Goal: Navigation & Orientation: Find specific page/section

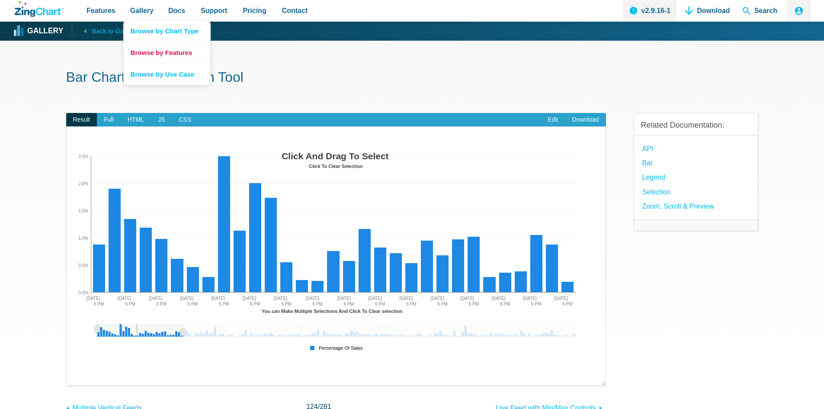
click at [151, 55] on link "Browse by Features" at bounding box center [167, 53] width 87 height 22
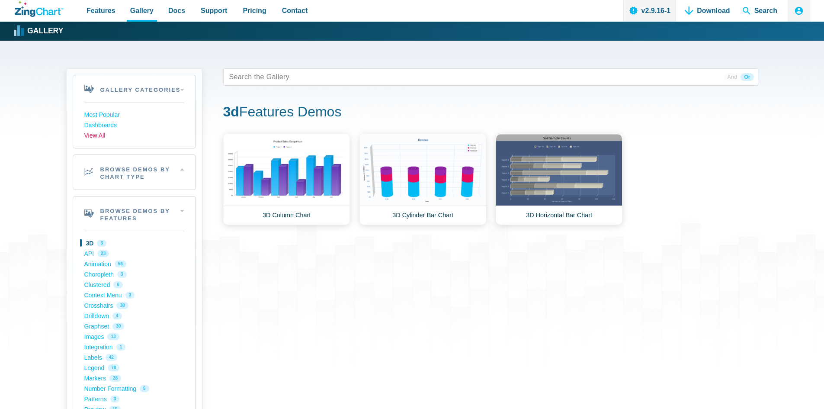
click at [99, 135] on link "View All" at bounding box center [134, 136] width 100 height 10
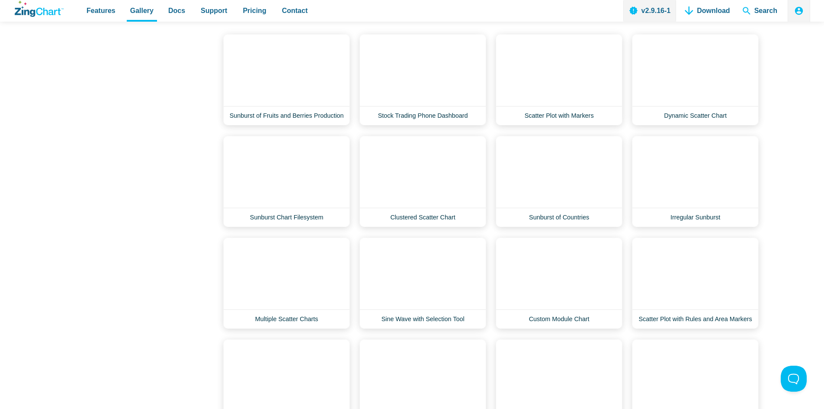
scroll to position [8089, 0]
